Goal: Task Accomplishment & Management: Manage account settings

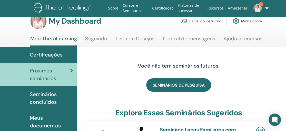
scroll to position [10, 0]
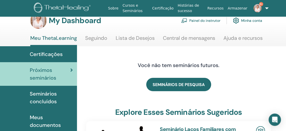
click at [207, 19] on link "Painel do instrutor" at bounding box center [200, 20] width 39 height 11
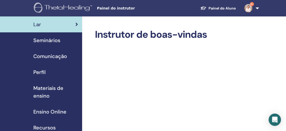
click at [50, 41] on span "Seminários" at bounding box center [46, 40] width 27 height 8
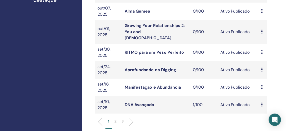
scroll to position [167, 0]
click at [115, 118] on p "2" at bounding box center [115, 120] width 2 height 5
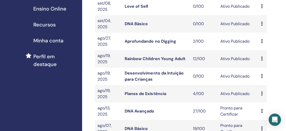
scroll to position [102, 0]
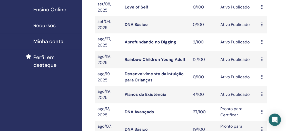
click at [153, 60] on link "Rainbow Children Young Adult" at bounding box center [155, 59] width 60 height 5
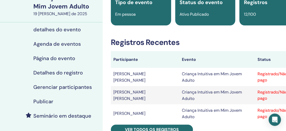
scroll to position [48, 0]
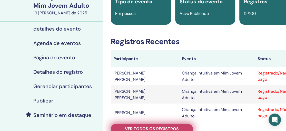
click at [160, 126] on font "Ver todos os registros" at bounding box center [152, 128] width 54 height 5
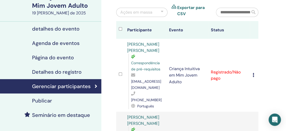
scroll to position [0, 1]
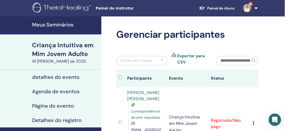
click at [63, 25] on font "Meus Seminários" at bounding box center [52, 24] width 41 height 7
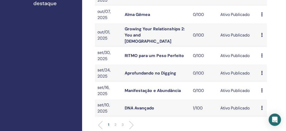
scroll to position [163, 0]
click at [117, 122] on li "2" at bounding box center [115, 127] width 7 height 10
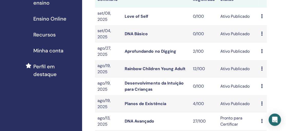
scroll to position [94, 0]
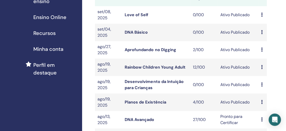
click at [149, 103] on link "Planos de Existência" at bounding box center [145, 101] width 41 height 5
